Goal: Information Seeking & Learning: Find specific fact

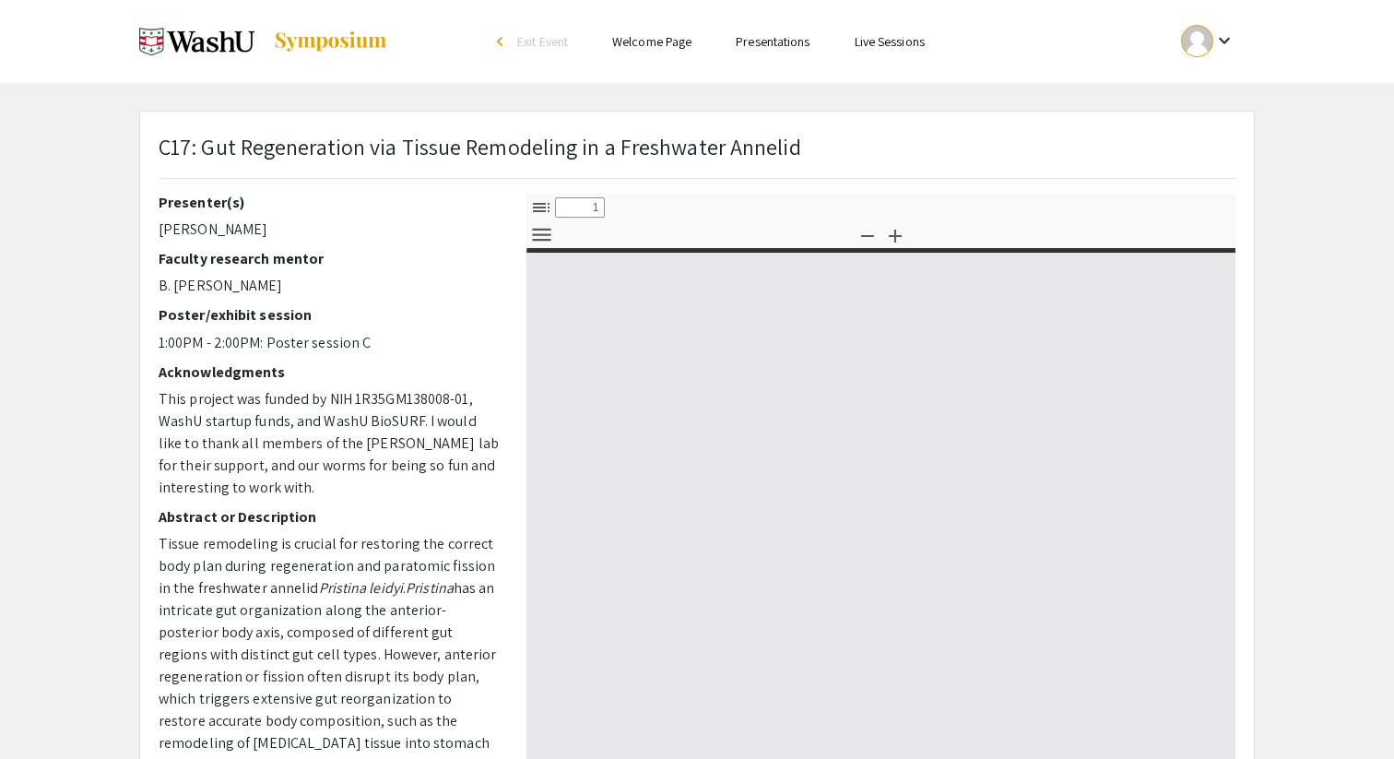
type input "0"
select select "custom"
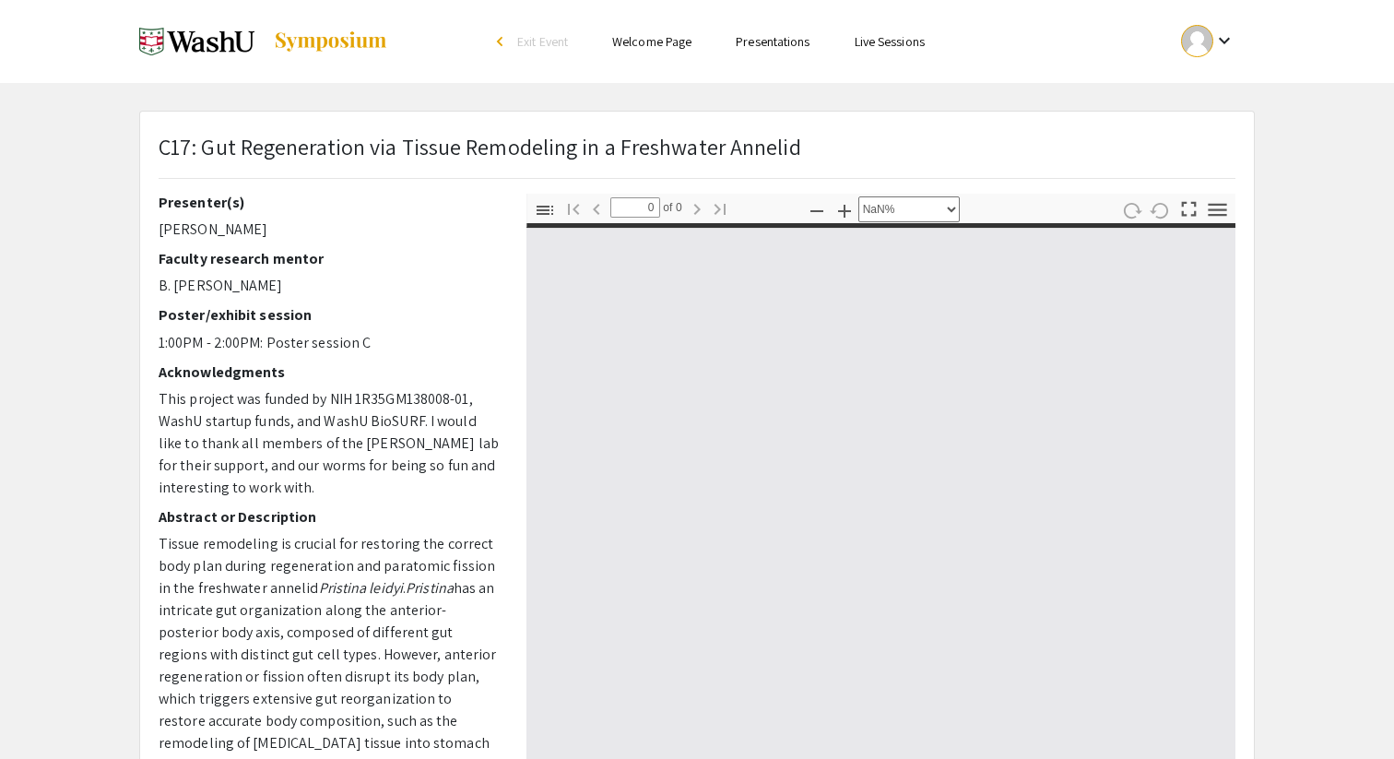
click at [352, 56] on link at bounding box center [263, 41] width 249 height 46
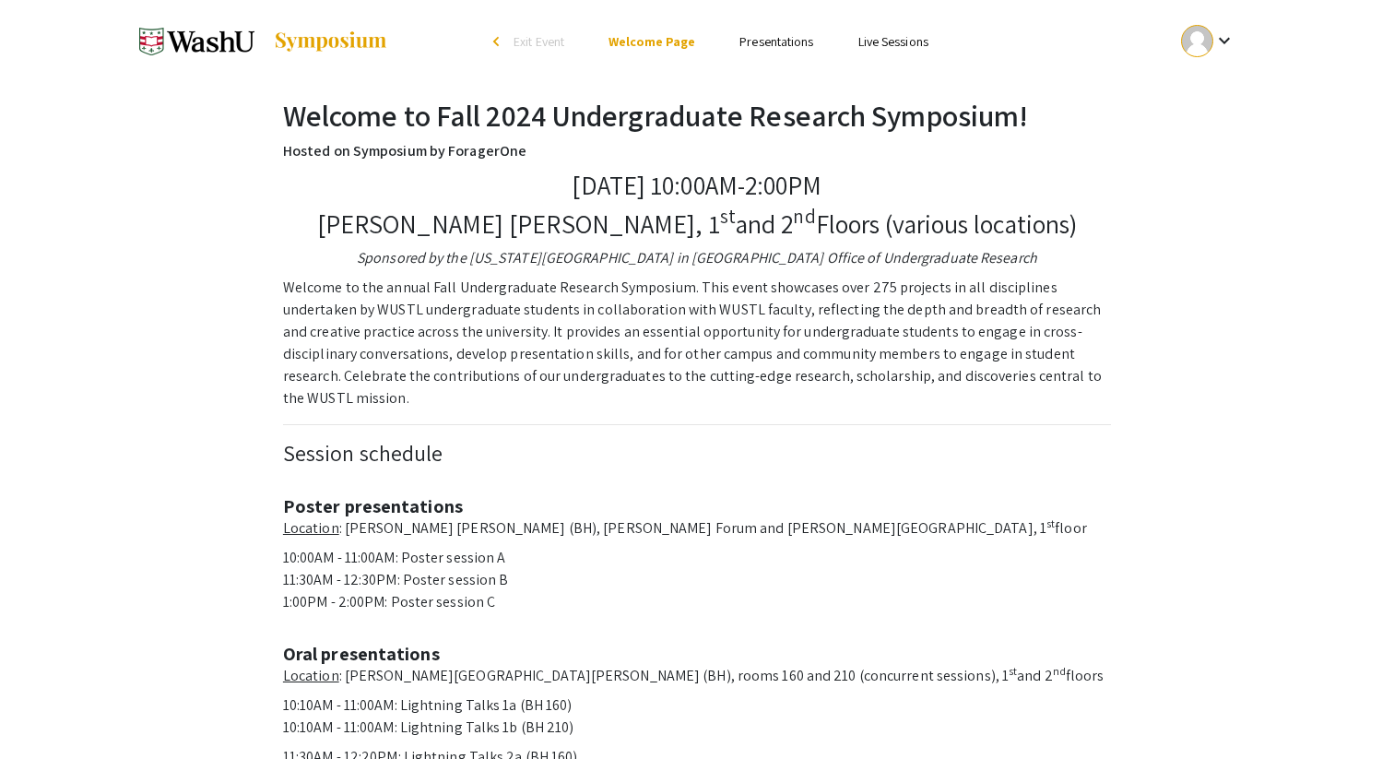
click at [770, 43] on link "Presentations" at bounding box center [776, 41] width 74 height 17
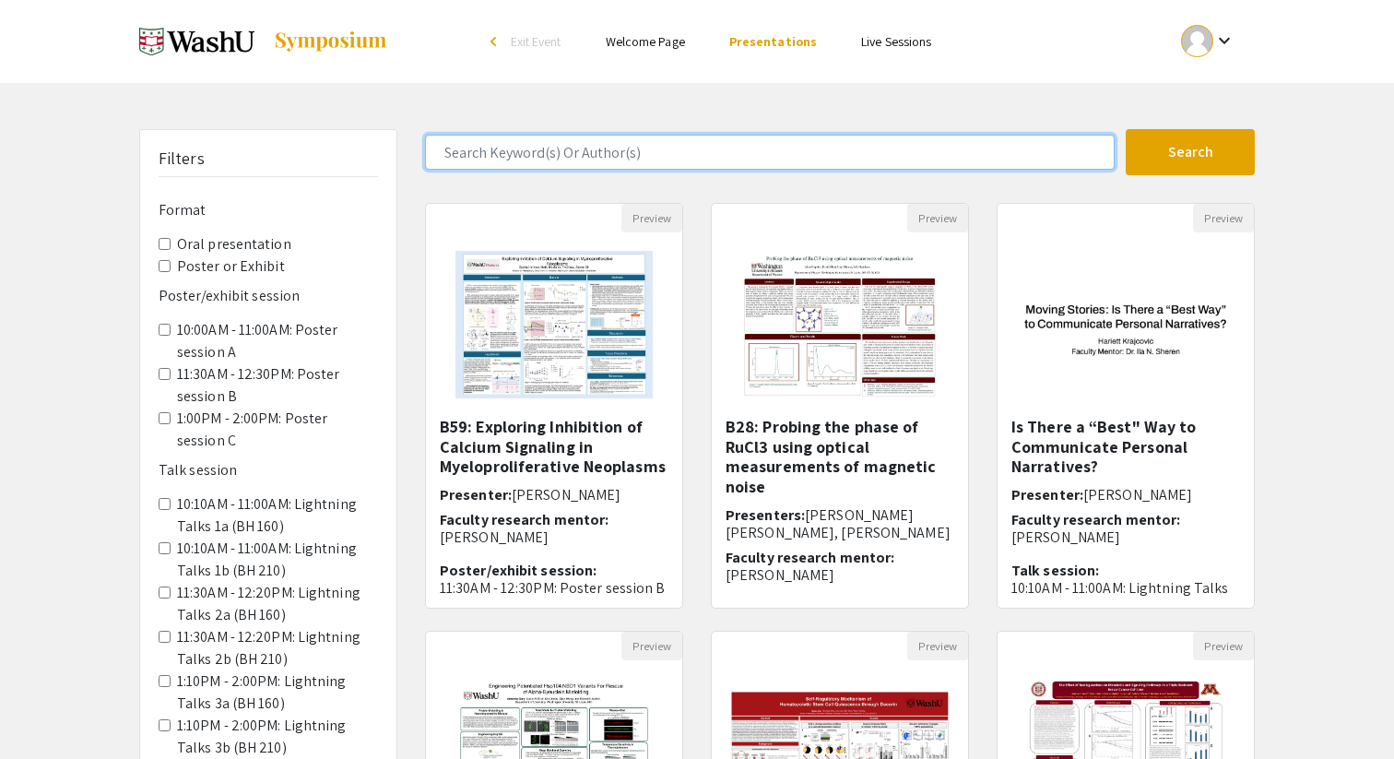
click at [602, 158] on input "Search Keyword(s) Or Author(s)" at bounding box center [770, 152] width 690 height 35
click at [1126, 129] on button "Search" at bounding box center [1190, 152] width 129 height 46
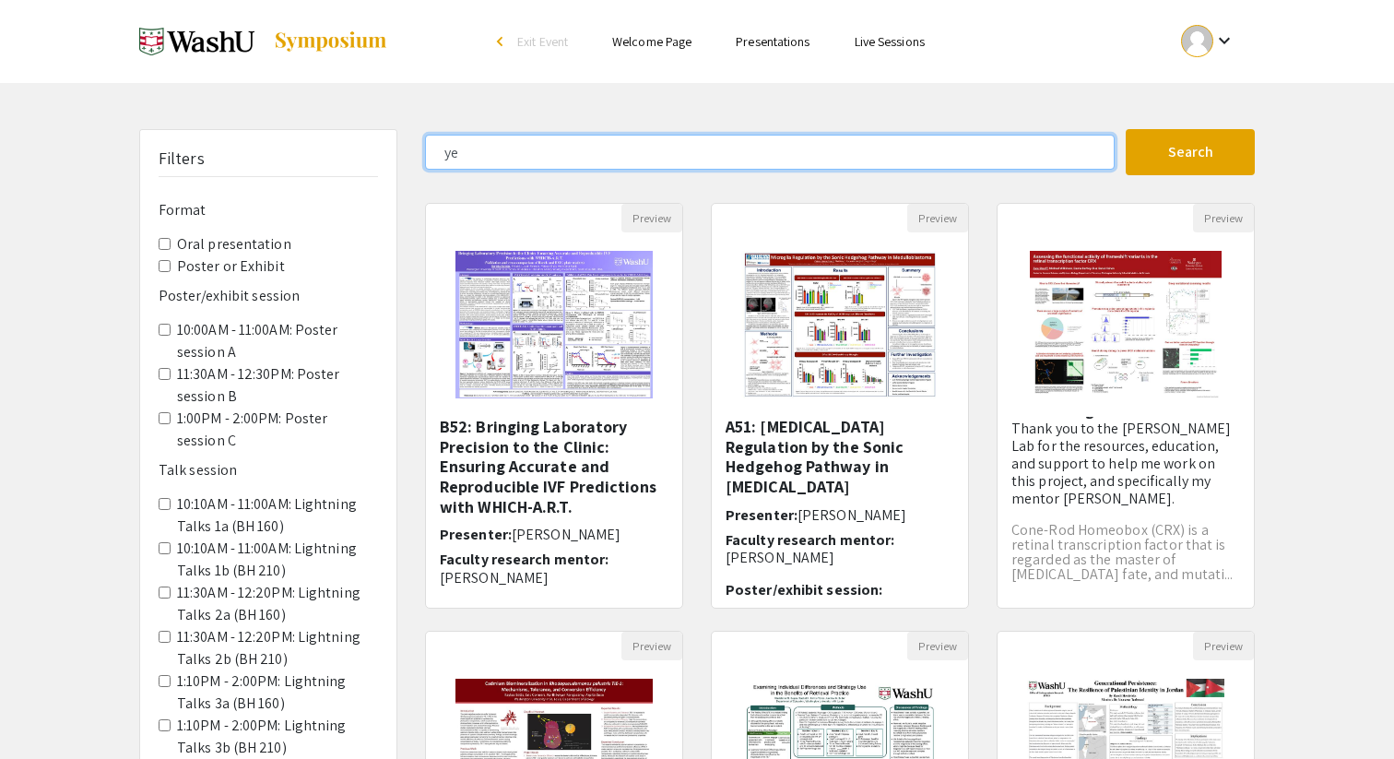
click at [498, 157] on input "ye" at bounding box center [770, 152] width 690 height 35
click at [1126, 129] on button "Search" at bounding box center [1190, 152] width 129 height 46
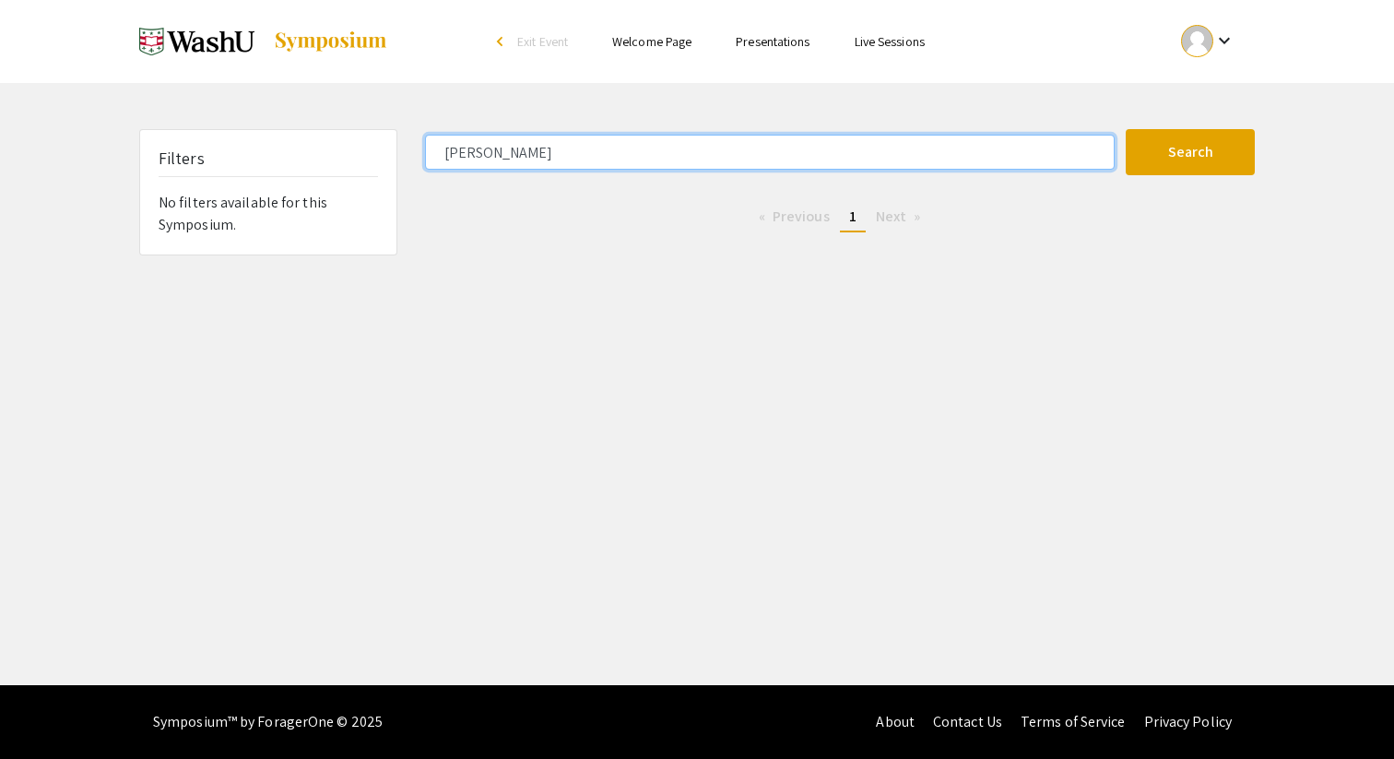
click at [466, 147] on input "[PERSON_NAME]" at bounding box center [770, 152] width 690 height 35
click at [1126, 129] on button "Search" at bounding box center [1190, 152] width 129 height 46
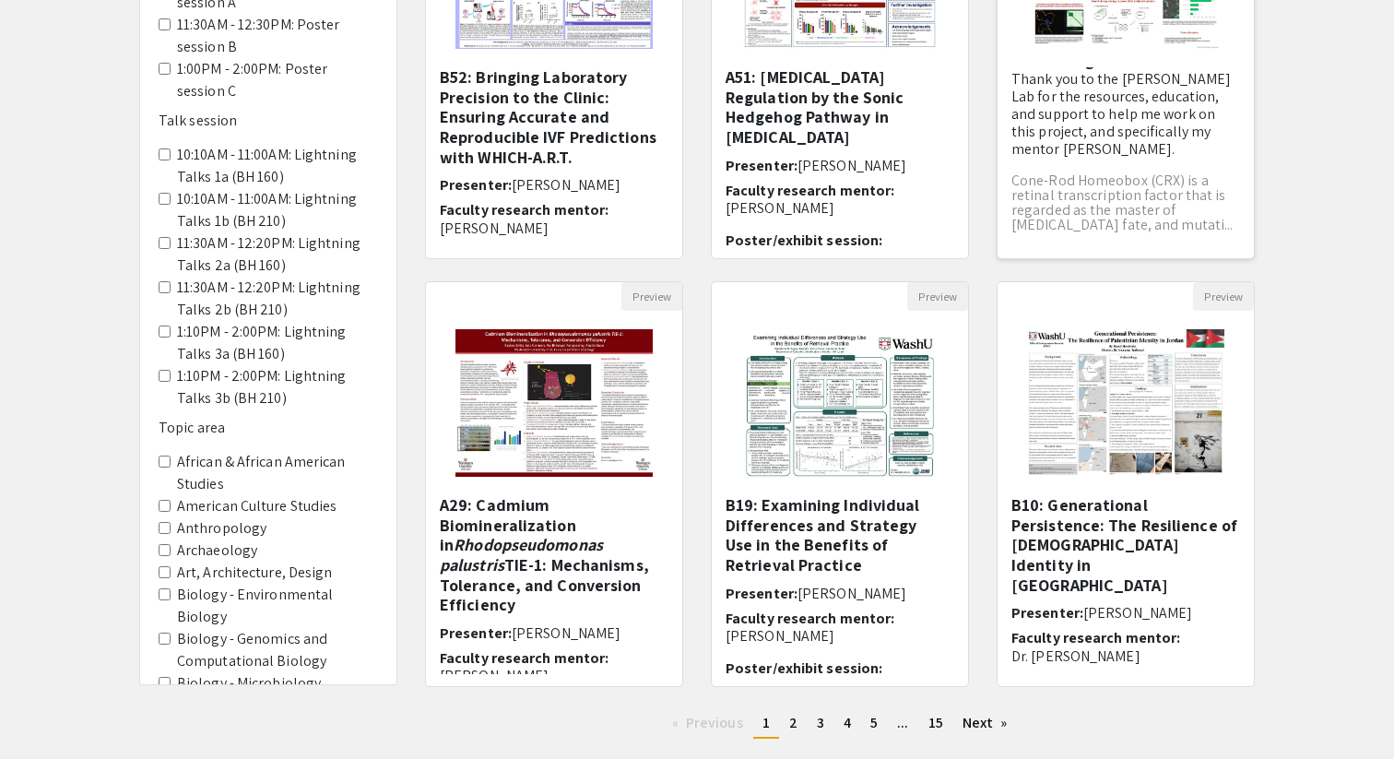
scroll to position [464, 0]
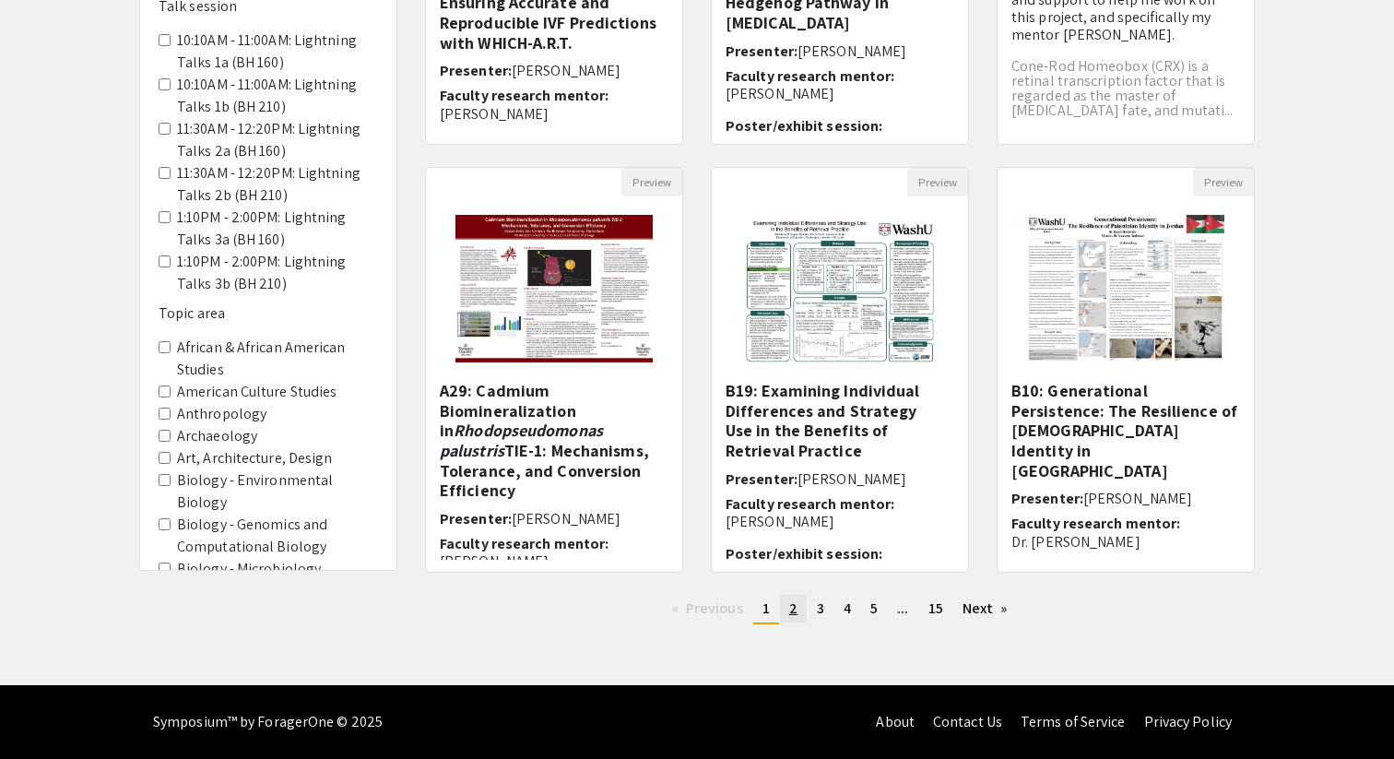
click at [790, 614] on span "2" at bounding box center [793, 607] width 8 height 19
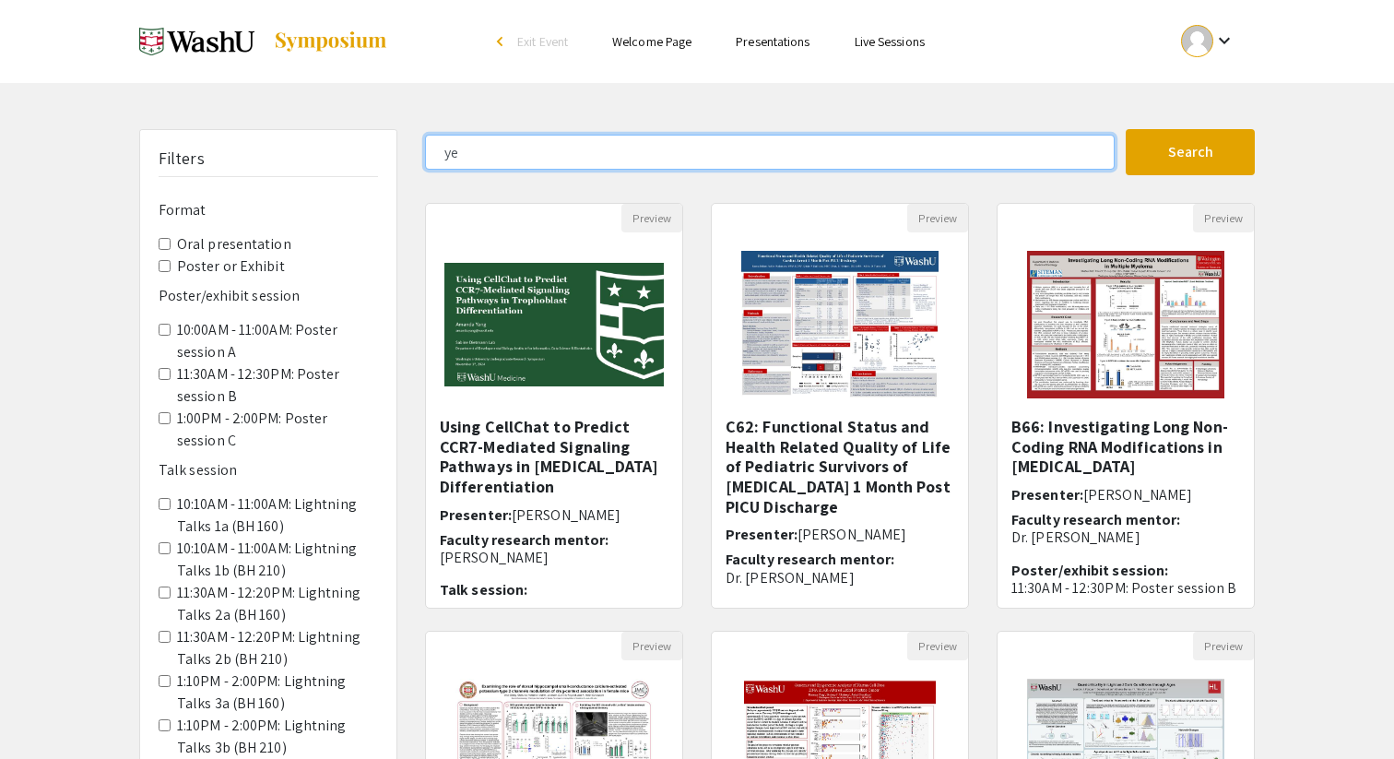
click at [492, 165] on input "ye" at bounding box center [770, 152] width 690 height 35
type input "pneumoniae"
click at [1126, 129] on button "Search" at bounding box center [1190, 152] width 129 height 46
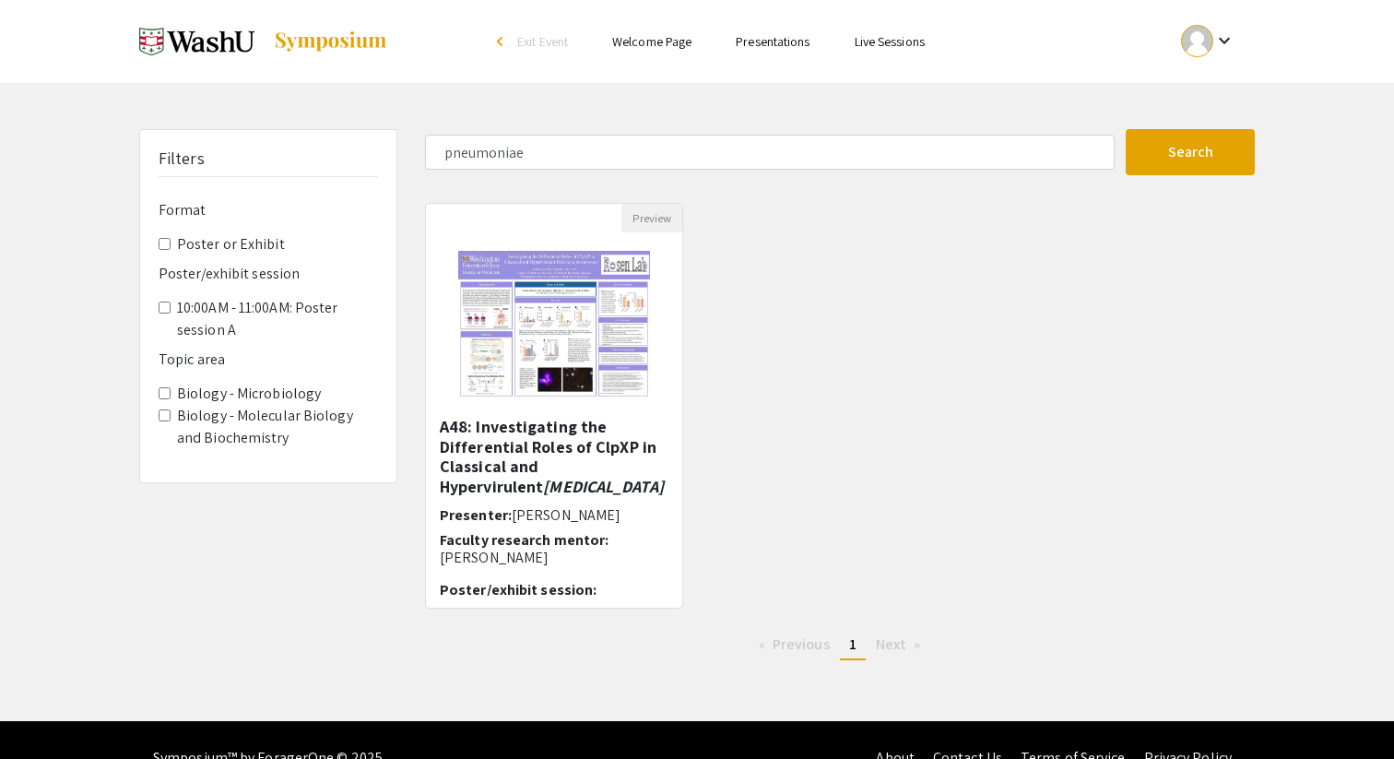
click at [634, 43] on link "Welcome Page" at bounding box center [651, 41] width 79 height 17
type input "ye"
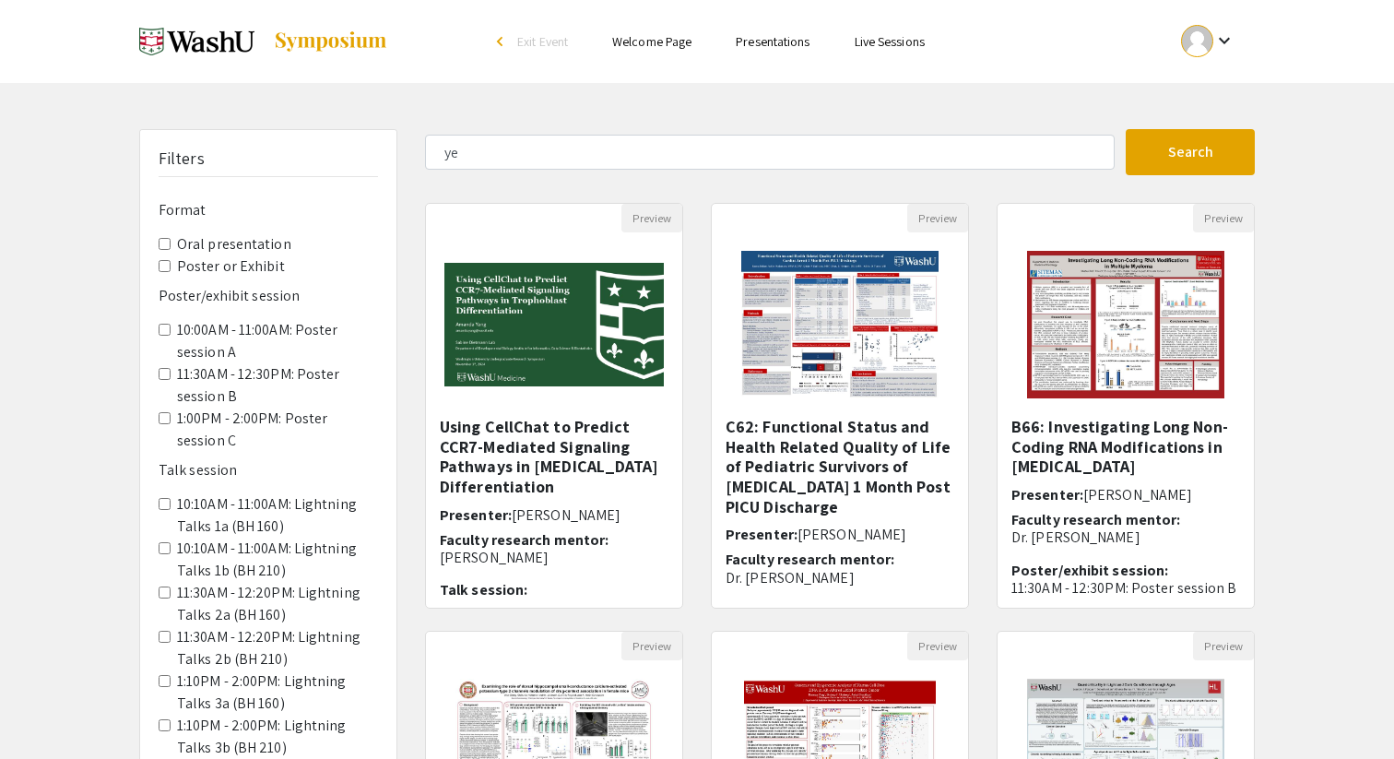
click at [811, 33] on li "Presentations" at bounding box center [773, 41] width 118 height 22
click at [796, 37] on link "Presentations" at bounding box center [773, 41] width 74 height 17
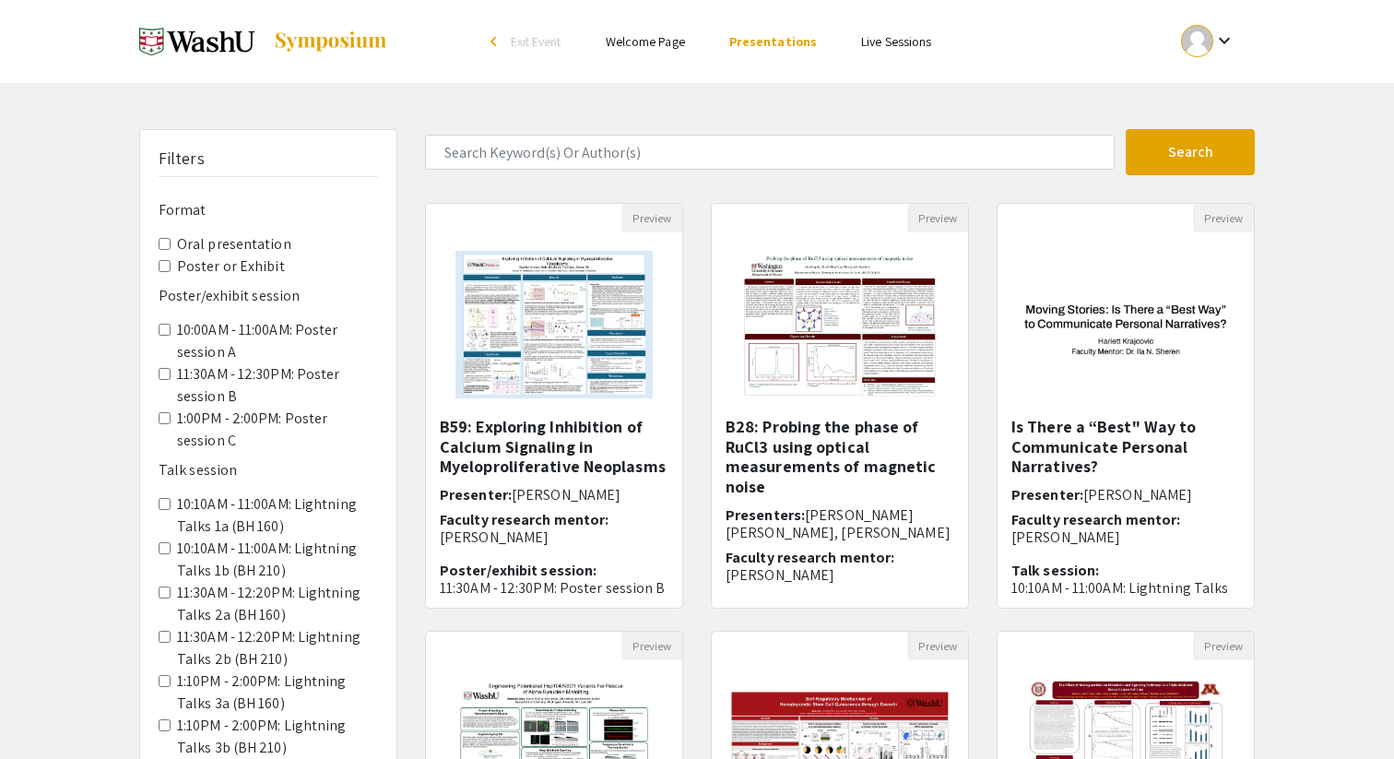
click at [1214, 86] on div "Skip navigation arrow_back_ios Exit Event Welcome Page Presentations Live Sessi…" at bounding box center [697, 574] width 1394 height 1149
click at [334, 34] on img at bounding box center [330, 41] width 115 height 22
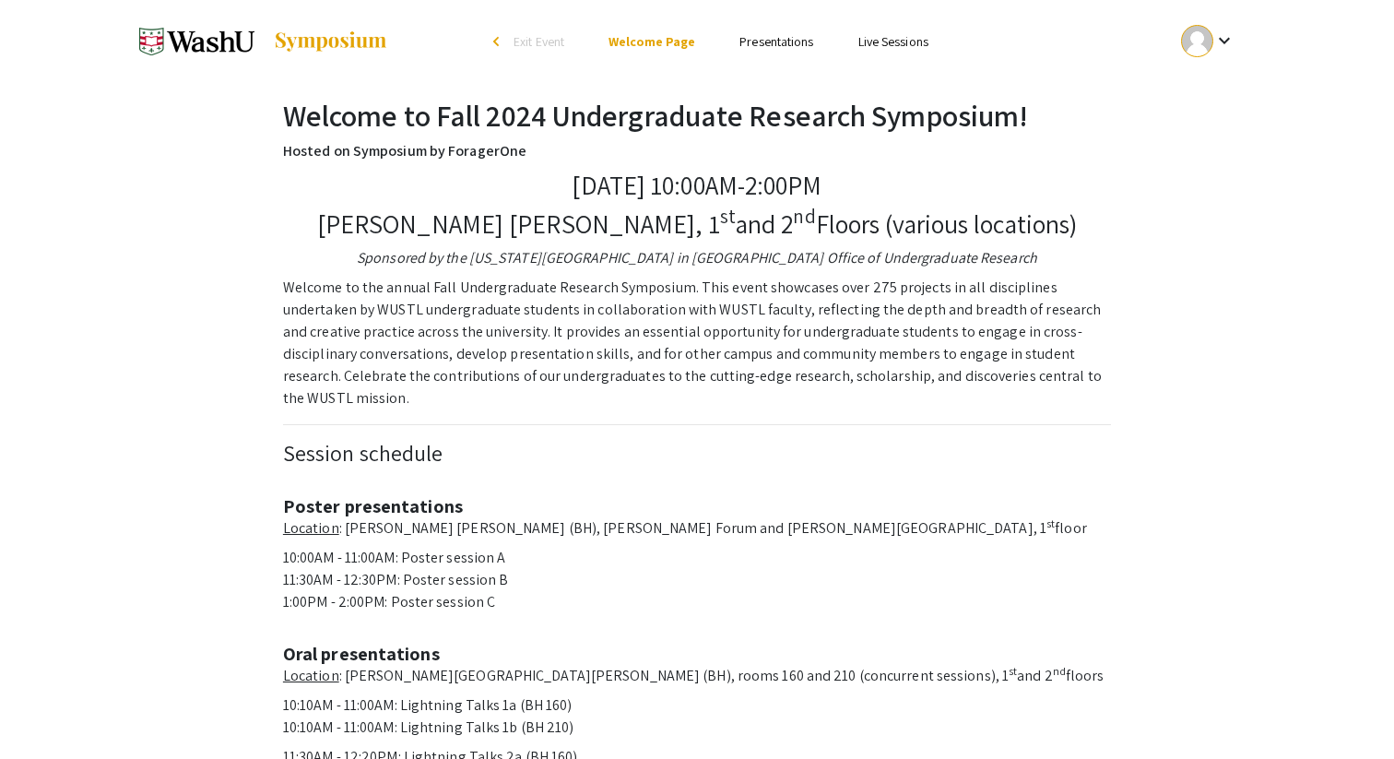
click at [227, 41] on img at bounding box center [196, 41] width 115 height 46
click at [196, 44] on img at bounding box center [196, 41] width 115 height 46
click at [557, 41] on span "Exit Event" at bounding box center [538, 41] width 51 height 17
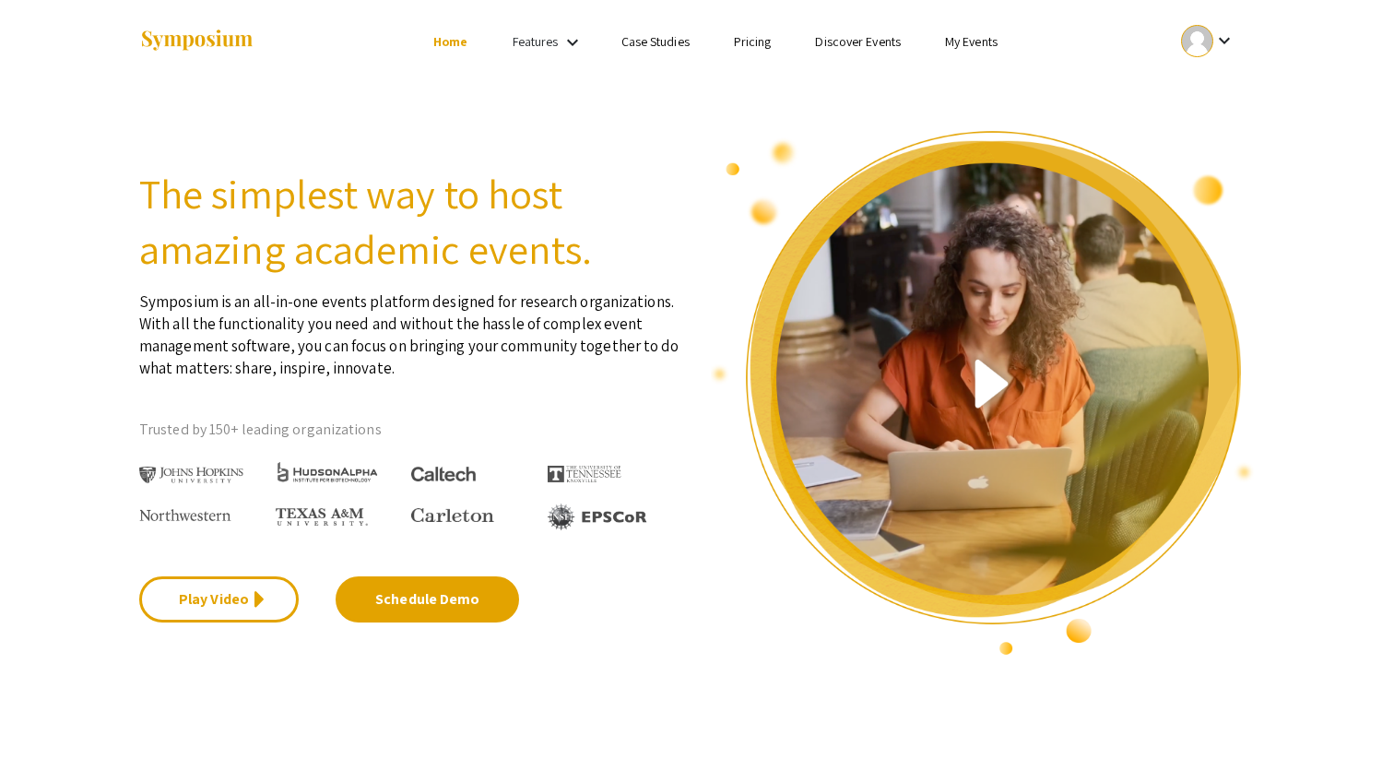
click at [886, 44] on link "Discover Events" at bounding box center [858, 41] width 86 height 17
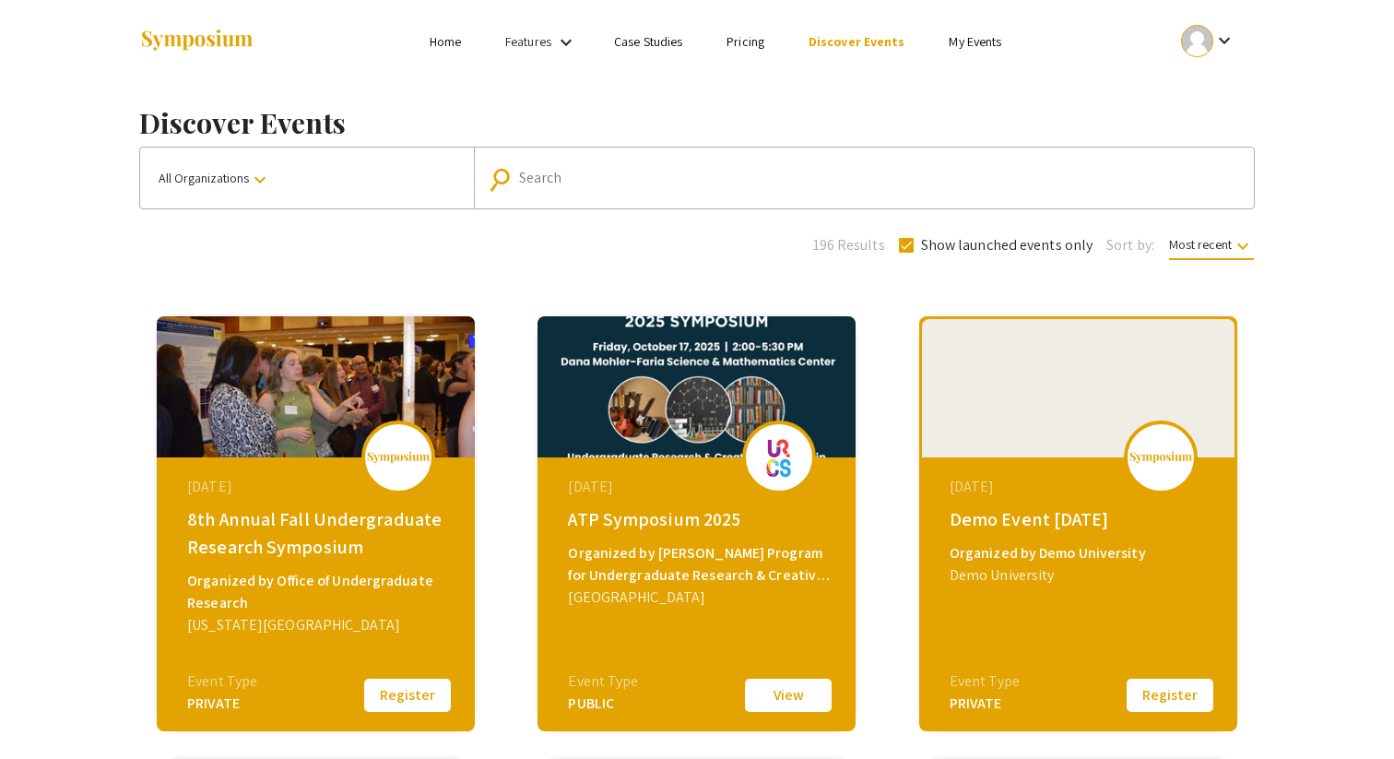
click at [572, 183] on input "Search" at bounding box center [874, 178] width 710 height 17
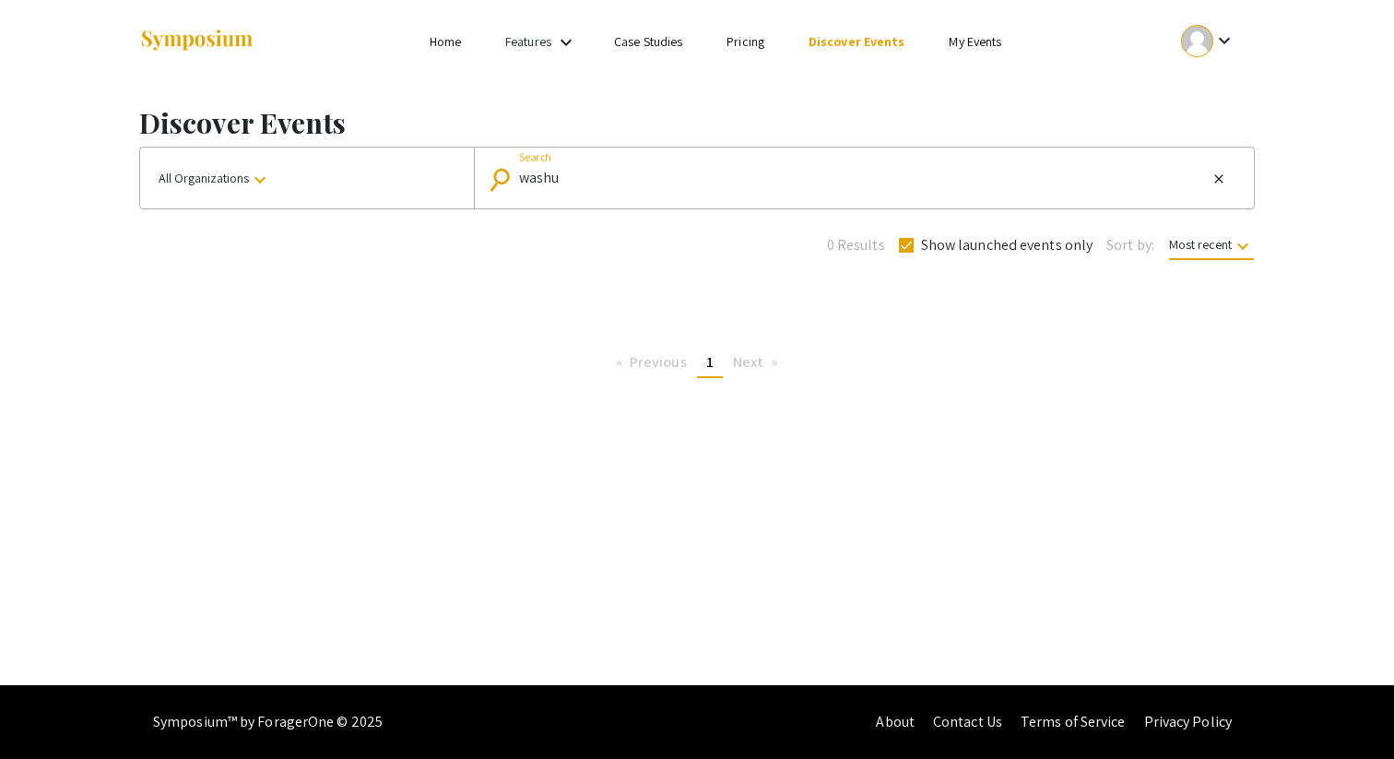
click at [612, 171] on input "washu" at bounding box center [863, 178] width 688 height 17
type input "[US_STATE][GEOGRAPHIC_DATA]"
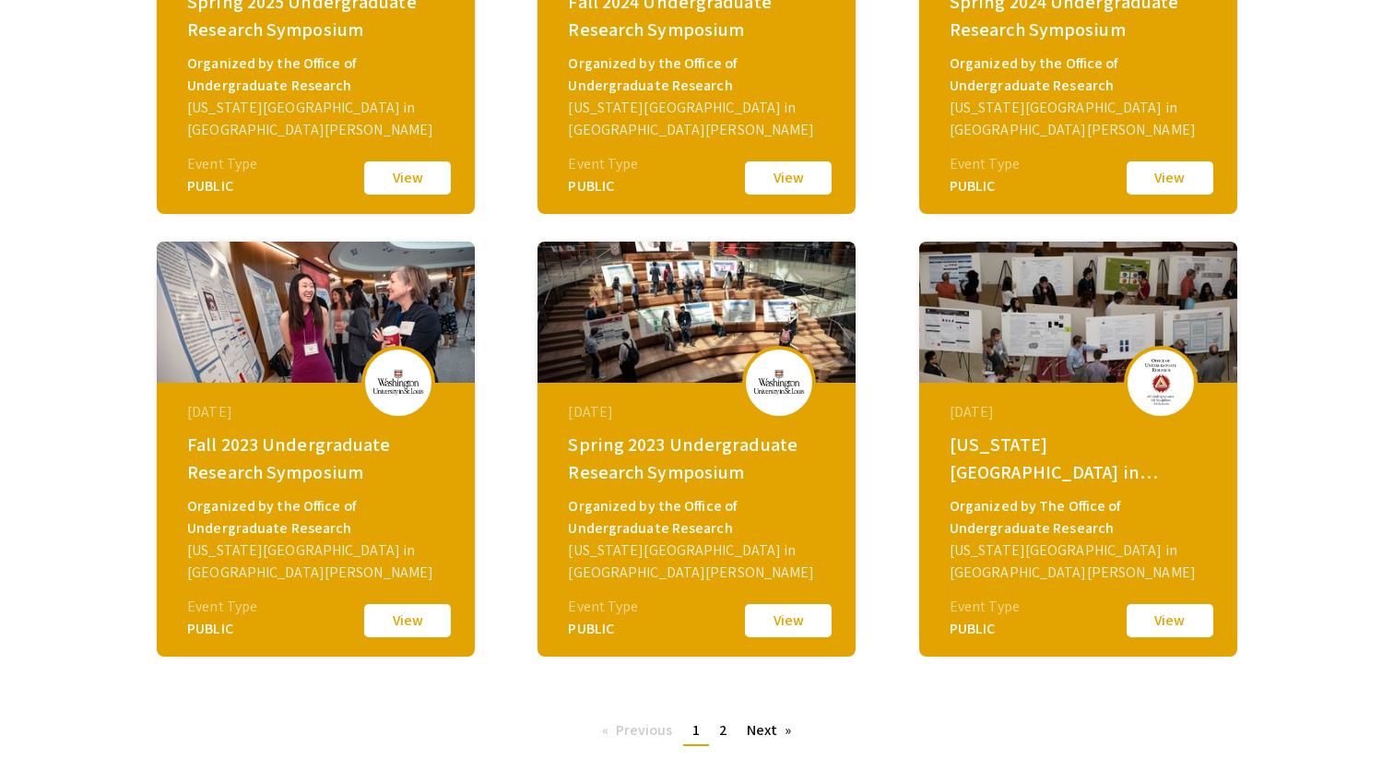
scroll to position [528, 0]
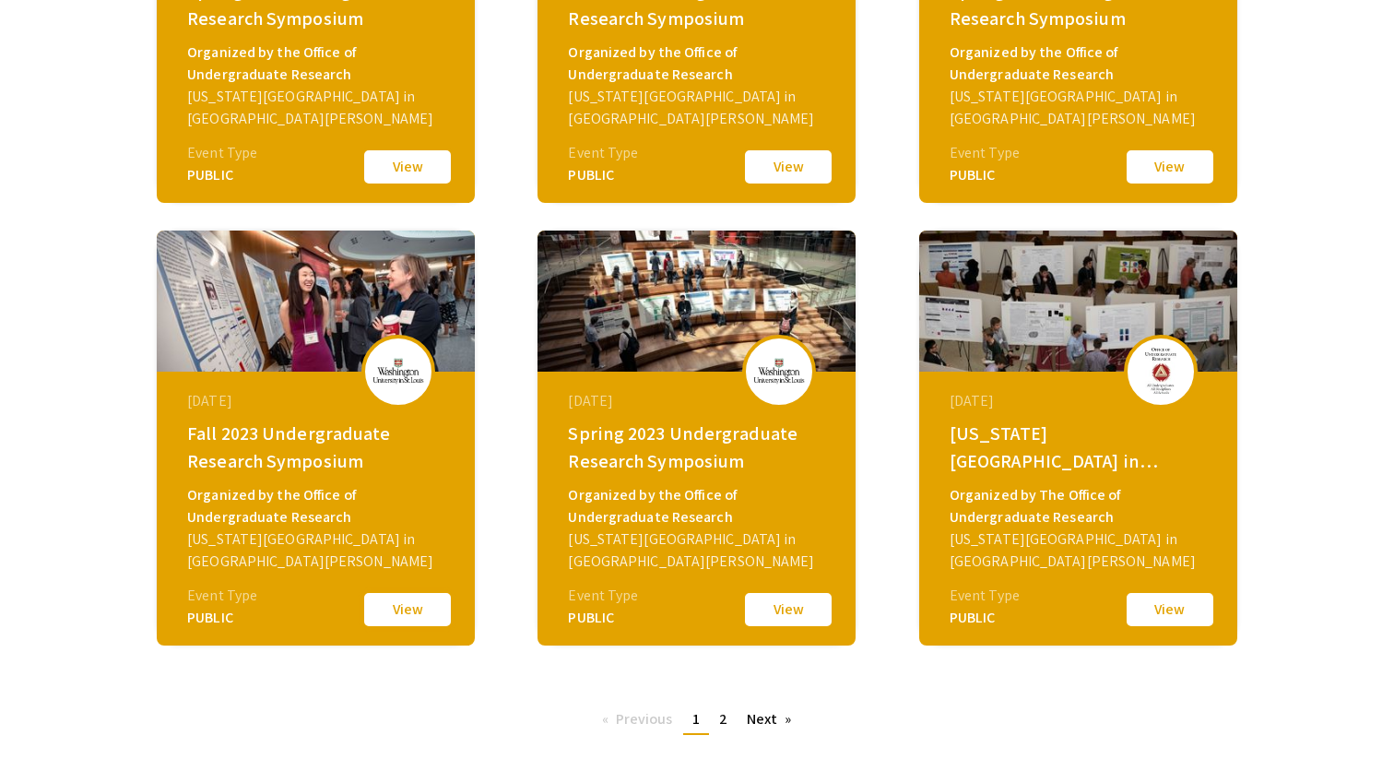
click at [404, 617] on button "View" at bounding box center [407, 609] width 92 height 39
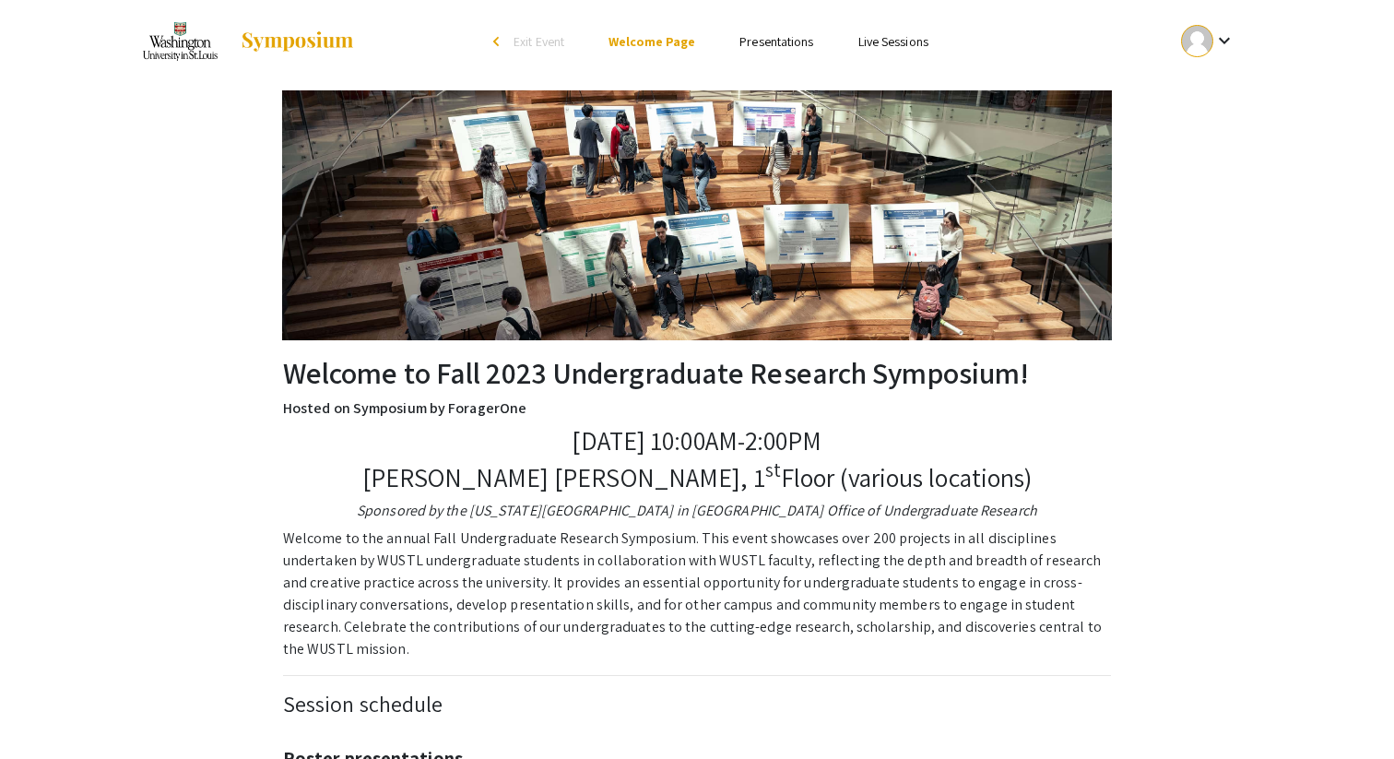
click at [770, 41] on link "Presentations" at bounding box center [776, 41] width 74 height 17
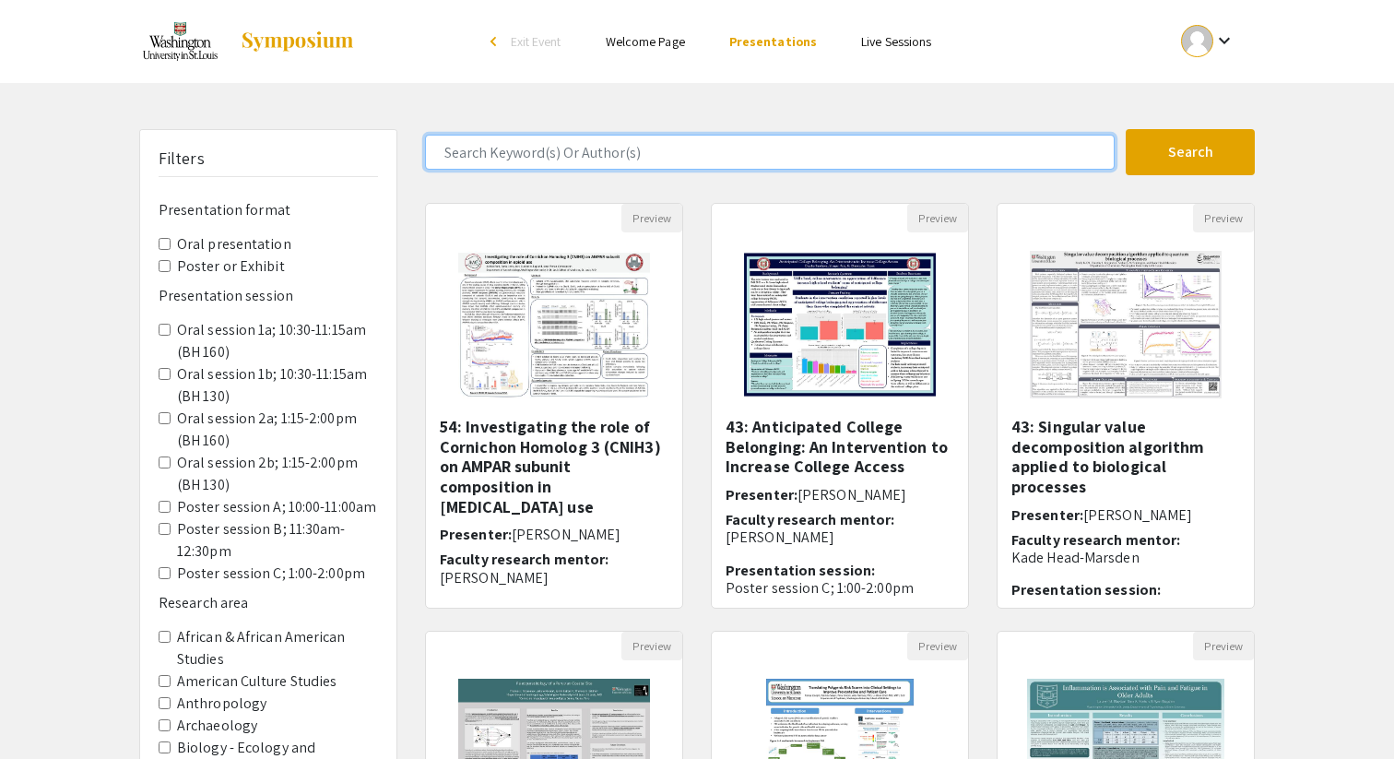
click at [752, 152] on input "Search Keyword(s) Or Author(s)" at bounding box center [770, 152] width 690 height 35
type input "pneumoniae"
click at [1126, 129] on button "Search" at bounding box center [1190, 152] width 129 height 46
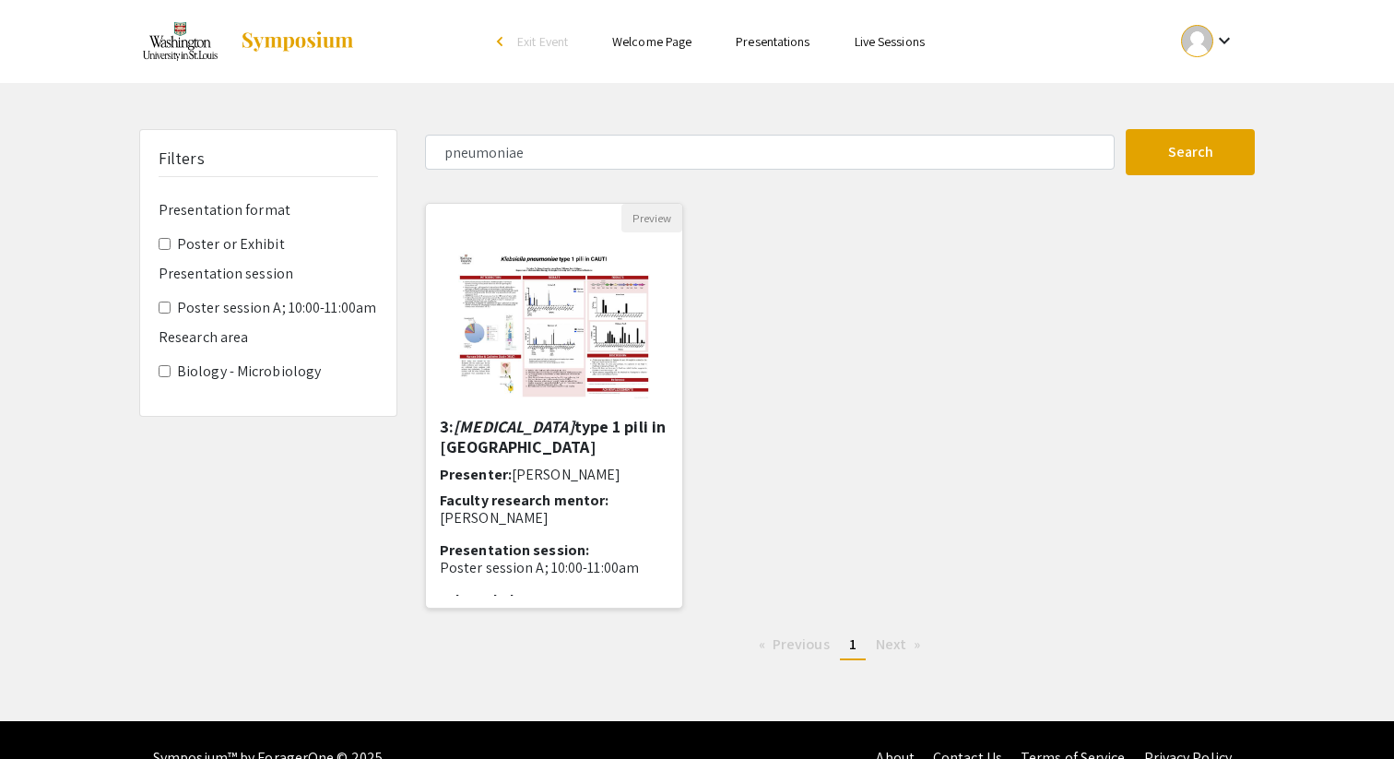
click at [559, 316] on img "Open Presentation <p><strong>3: <em>Klebsiella pneumoniae </em>type 1 pili in C…" at bounding box center [554, 324] width 228 height 184
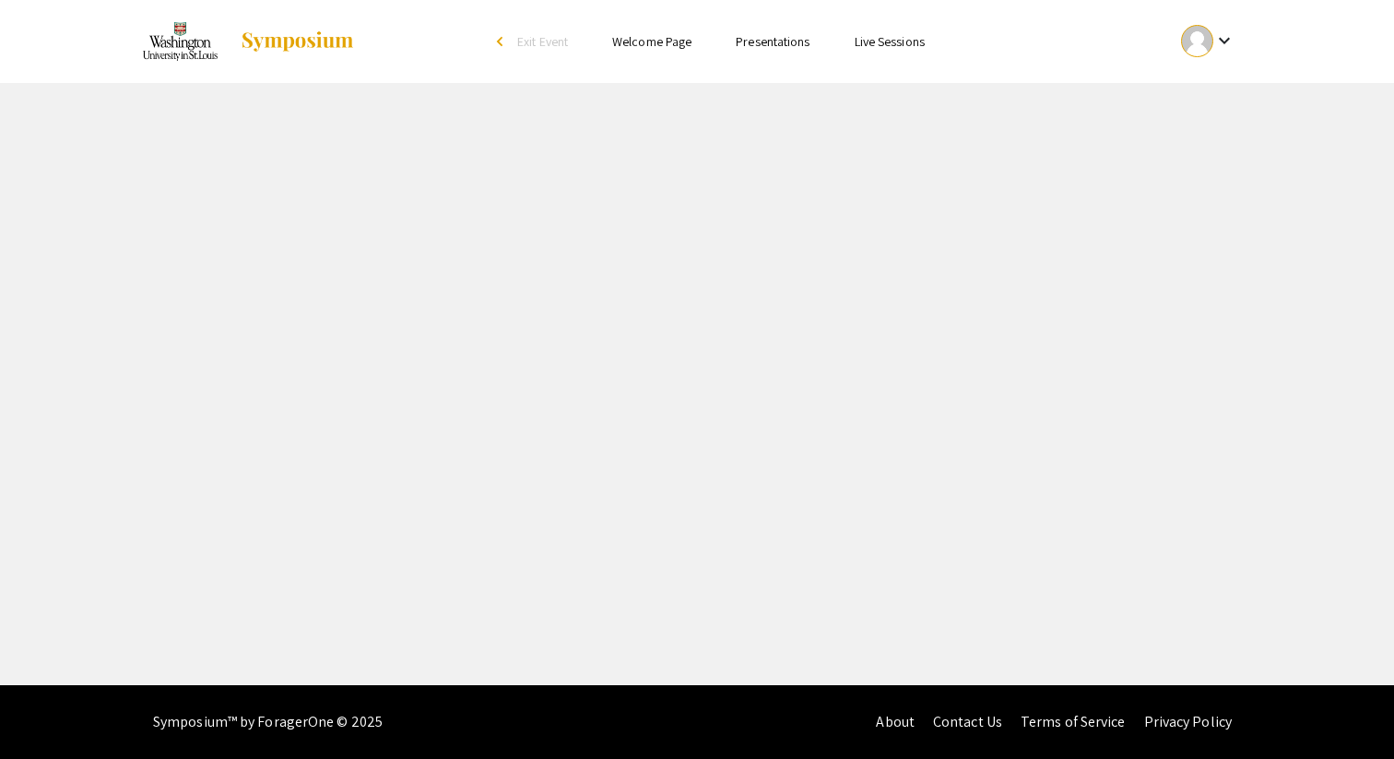
select select "custom"
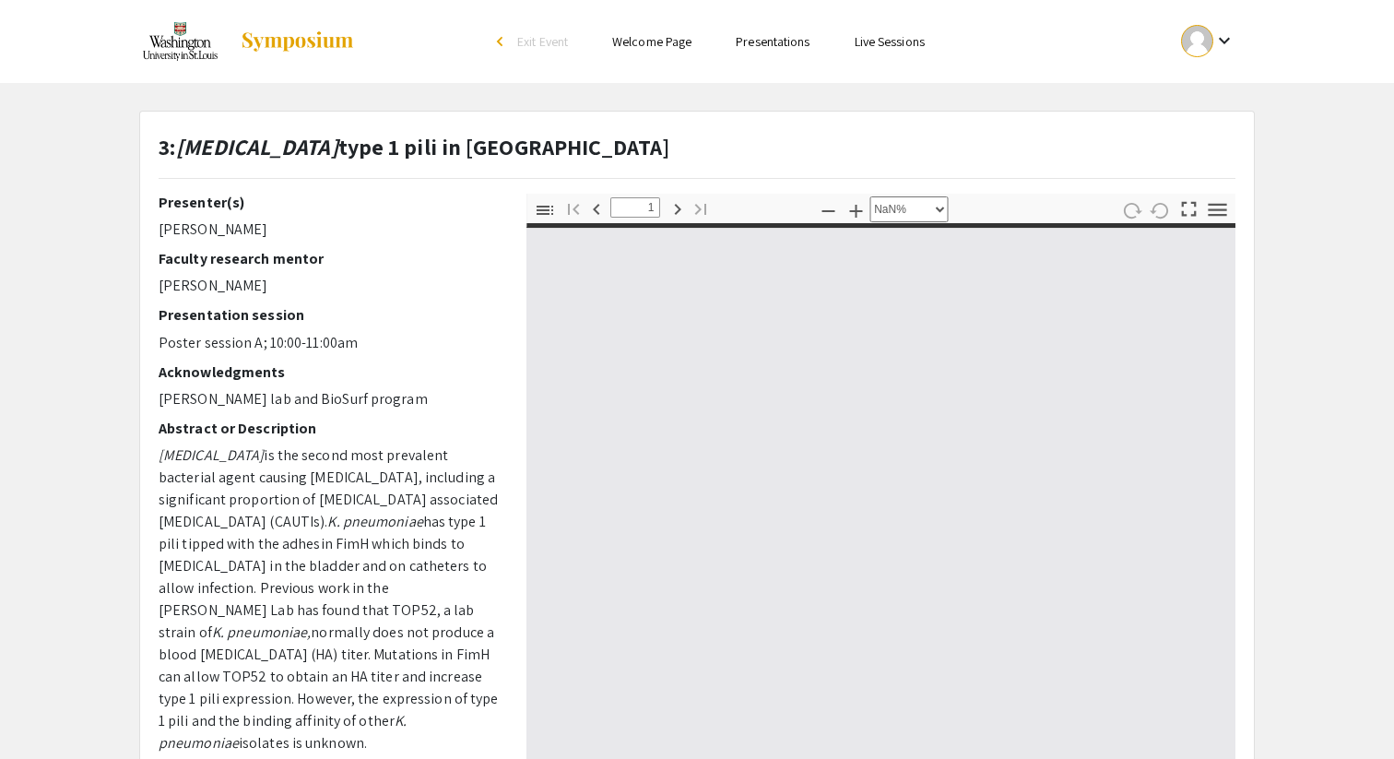
type input "0"
select select "custom"
type input "1"
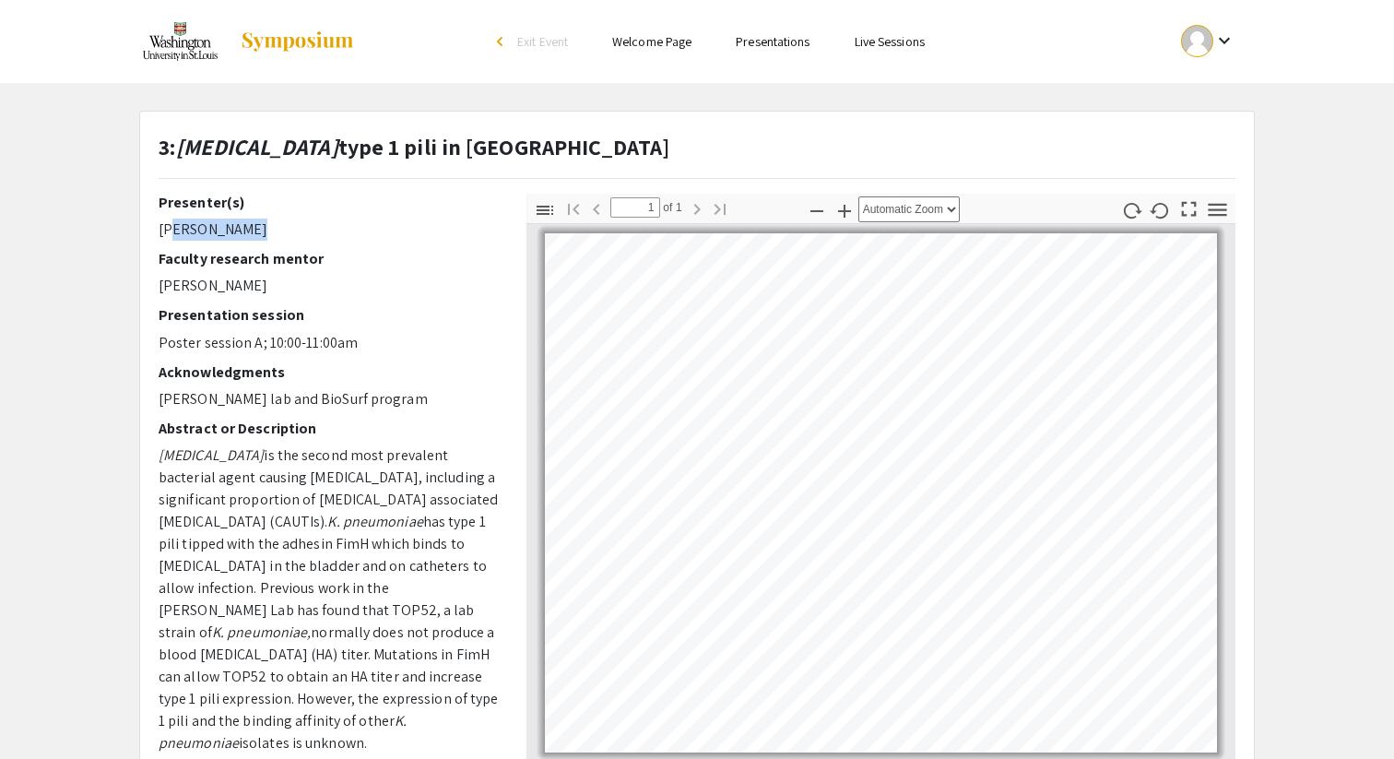
drag, startPoint x: 165, startPoint y: 229, endPoint x: 274, endPoint y: 229, distance: 108.8
click at [274, 229] on p "[PERSON_NAME]" at bounding box center [329, 229] width 340 height 22
click at [165, 280] on p "[PERSON_NAME]" at bounding box center [329, 286] width 340 height 22
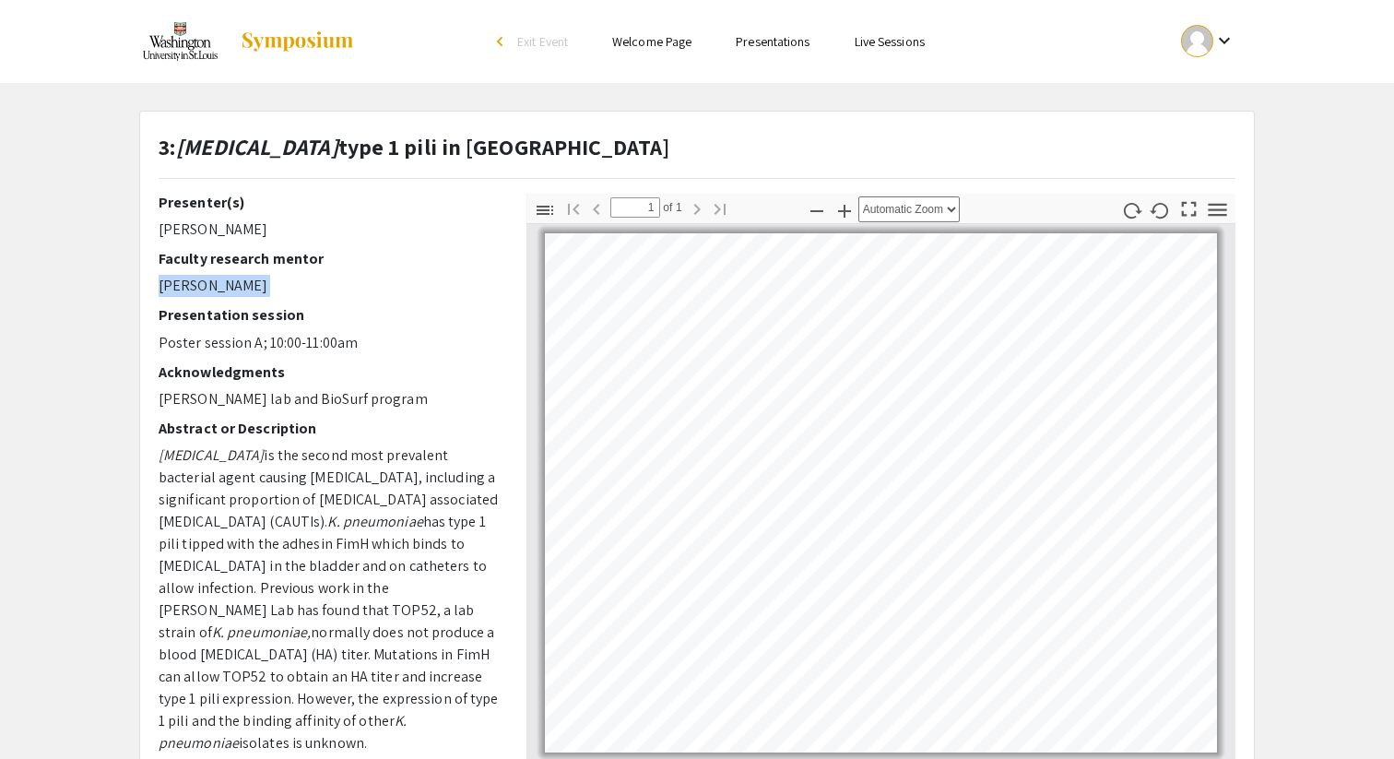
copy div "[PERSON_NAME]"
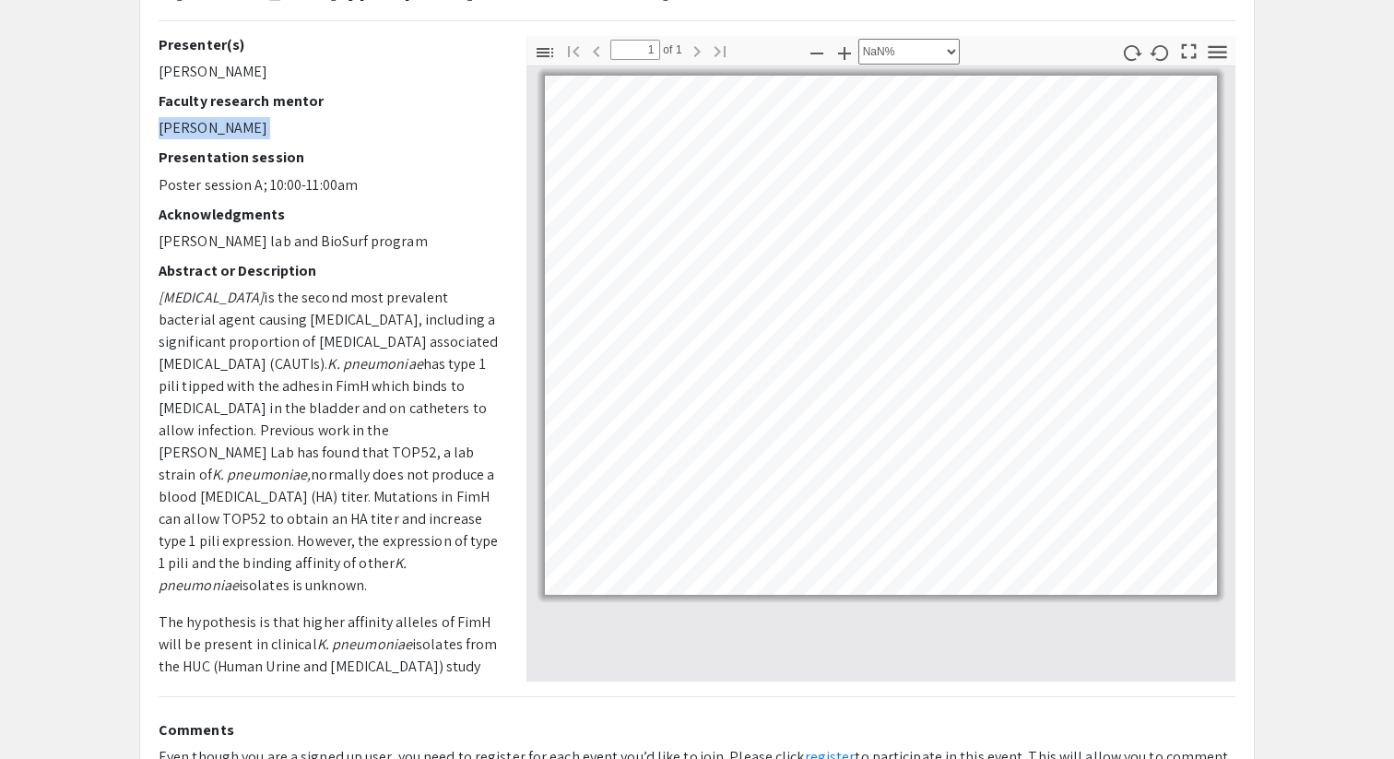
scroll to position [4, 86]
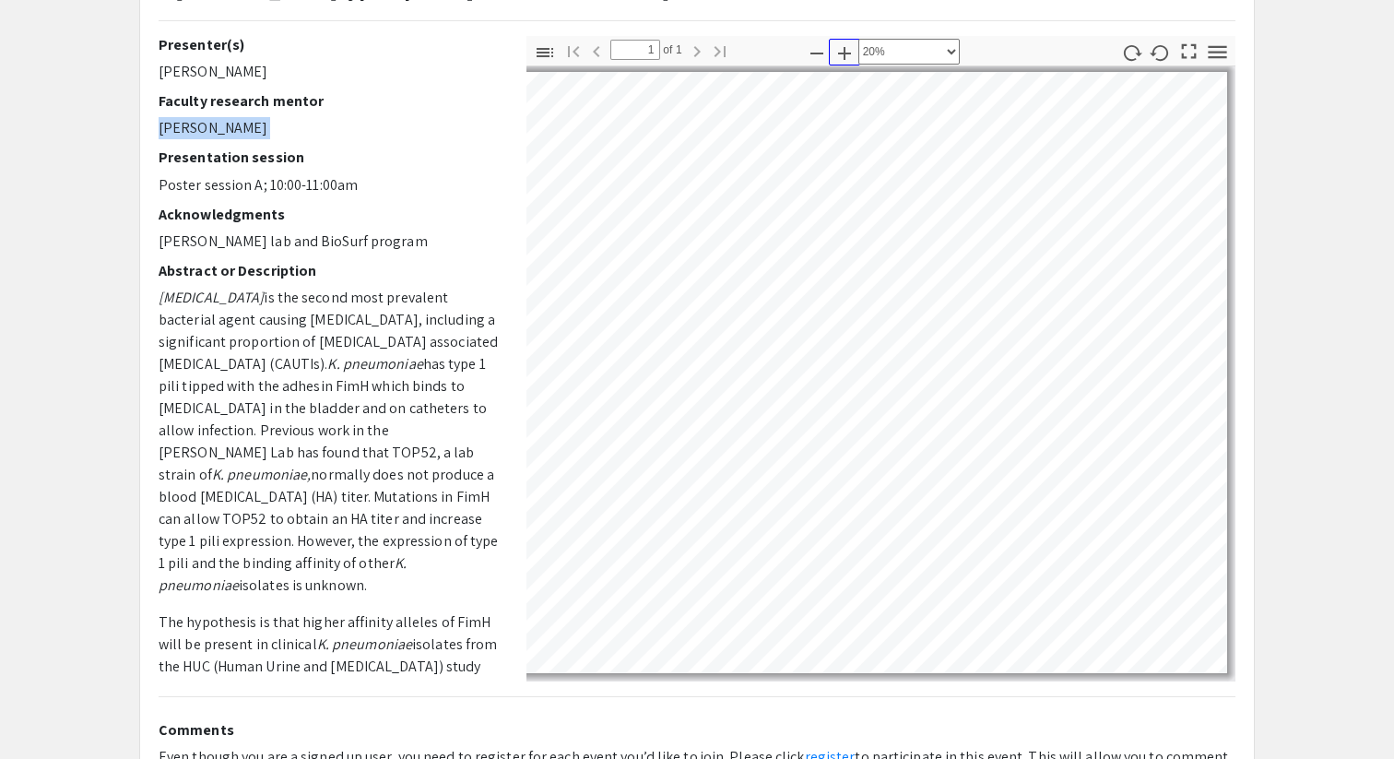
click at [843, 59] on icon "button" at bounding box center [844, 53] width 22 height 22
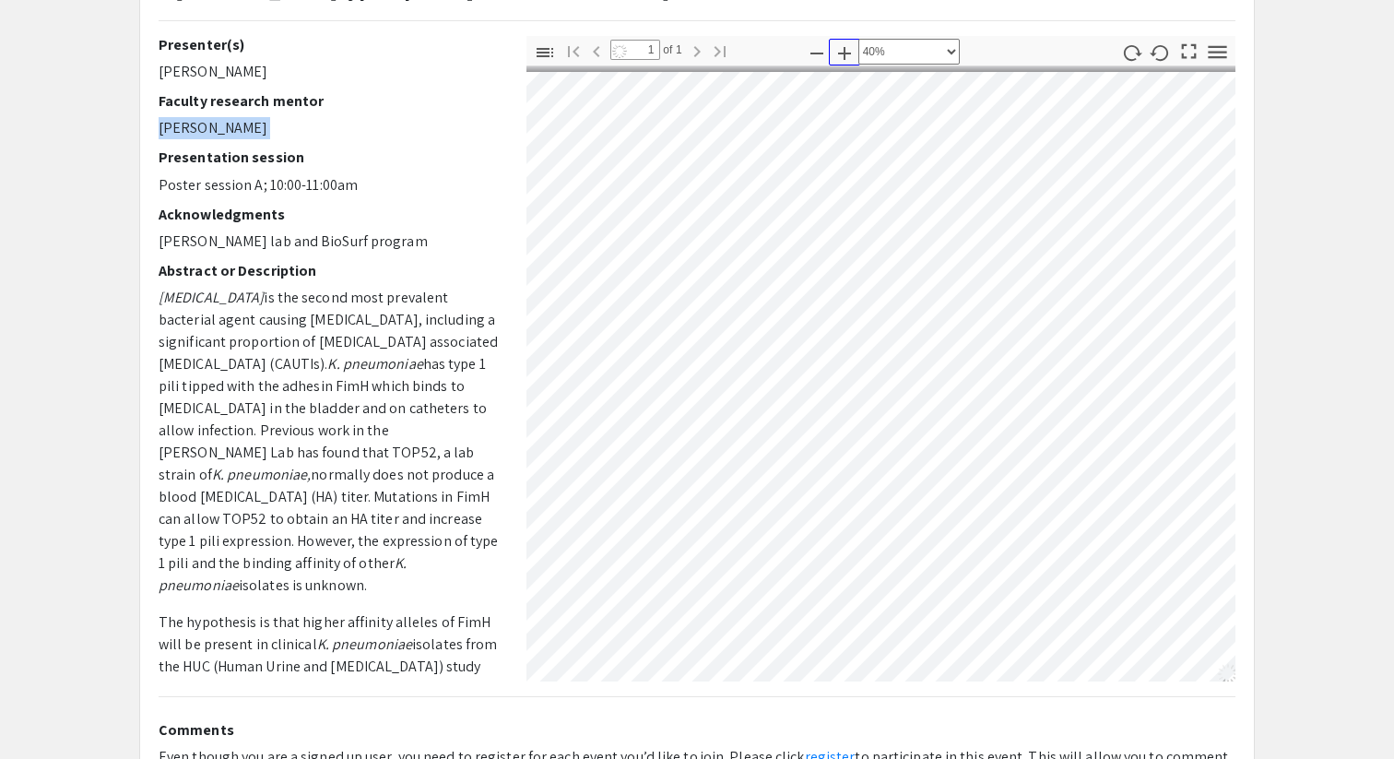
scroll to position [0, 164]
drag, startPoint x: 956, startPoint y: 396, endPoint x: 600, endPoint y: 173, distance: 420.0
click at [600, 173] on div "Loading…" at bounding box center [1149, 677] width 1557 height 1203
drag, startPoint x: 762, startPoint y: 297, endPoint x: 700, endPoint y: 237, distance: 86.7
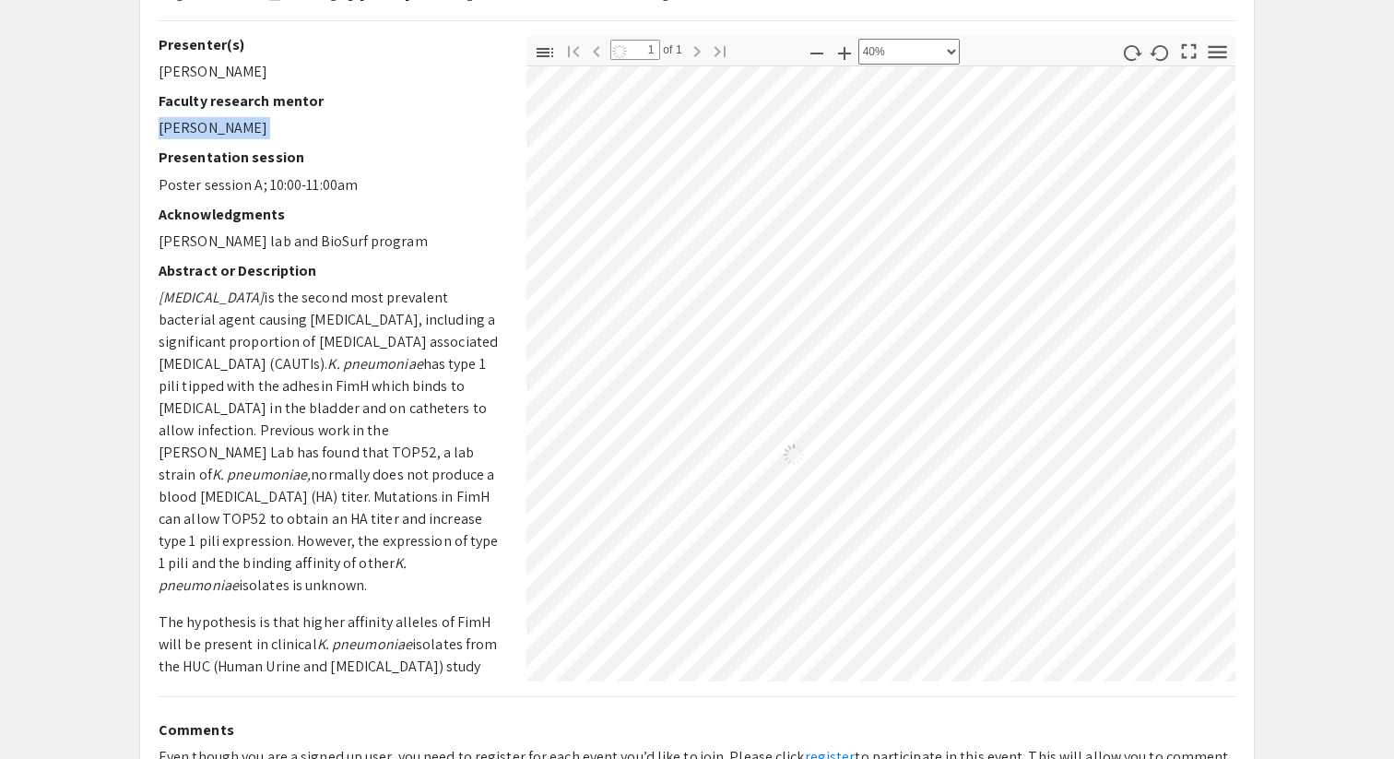
click at [700, 237] on div "Loading…" at bounding box center [793, 454] width 1557 height 1203
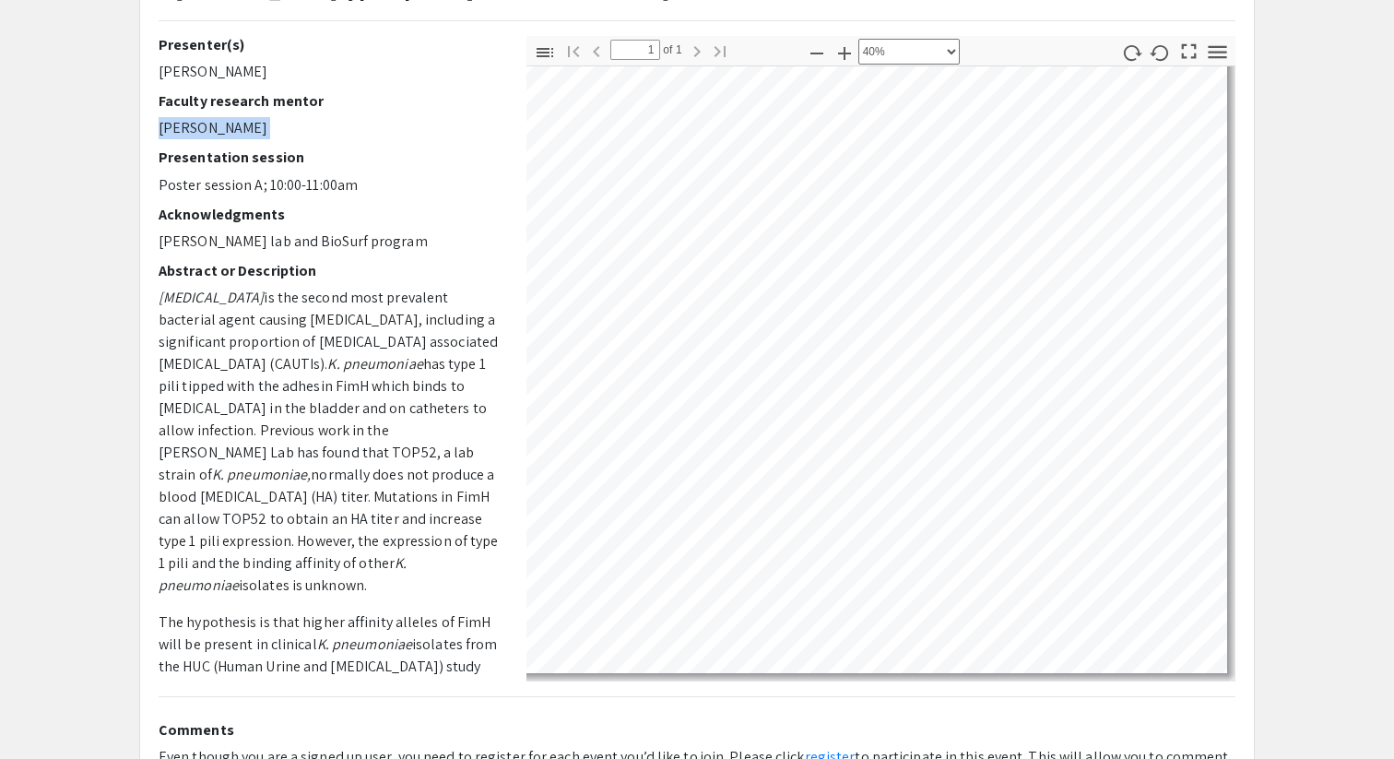
select select "0.5"
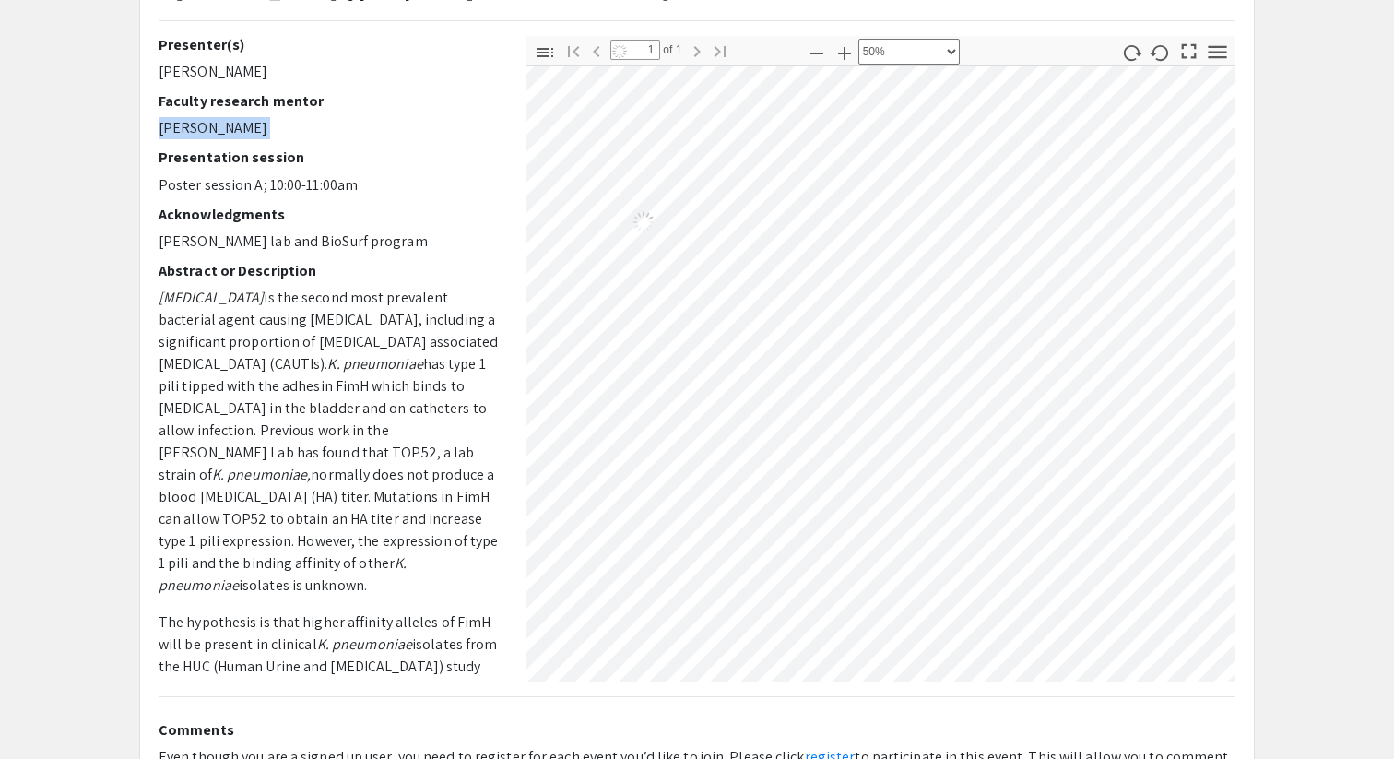
click at [962, 369] on div "Loading…" at bounding box center [643, 222] width 1947 height 1504
